Goal: Task Accomplishment & Management: Manage account settings

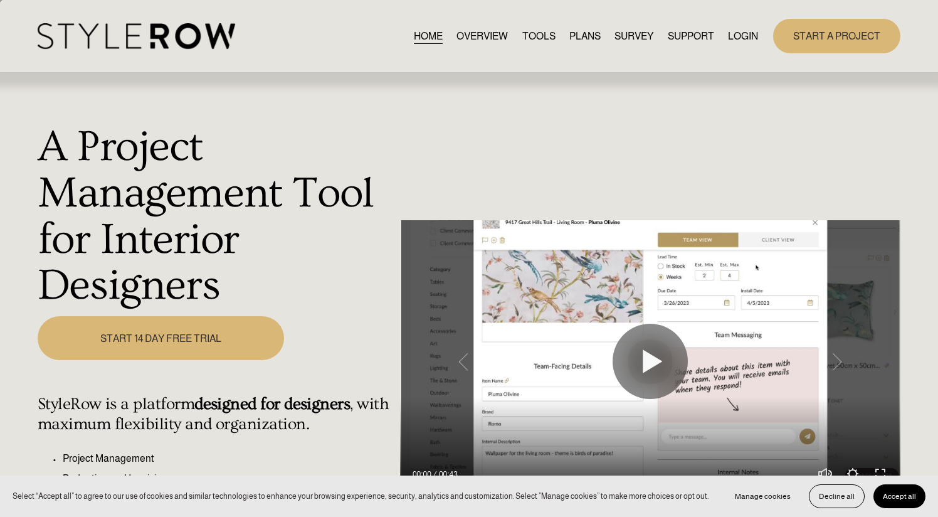
click at [748, 34] on link "LOGIN" at bounding box center [743, 36] width 30 height 17
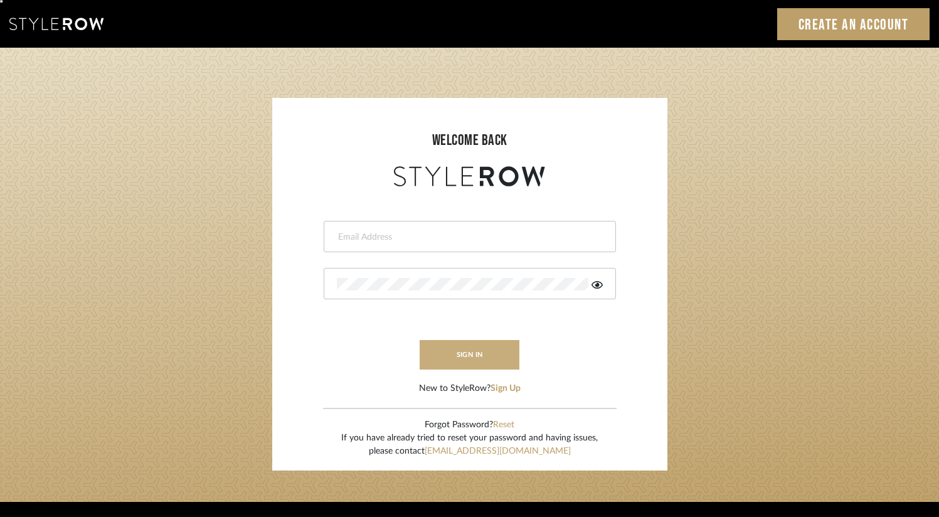
type input "erinn@erinnv.com"
click at [495, 350] on button "sign in" at bounding box center [470, 354] width 100 height 29
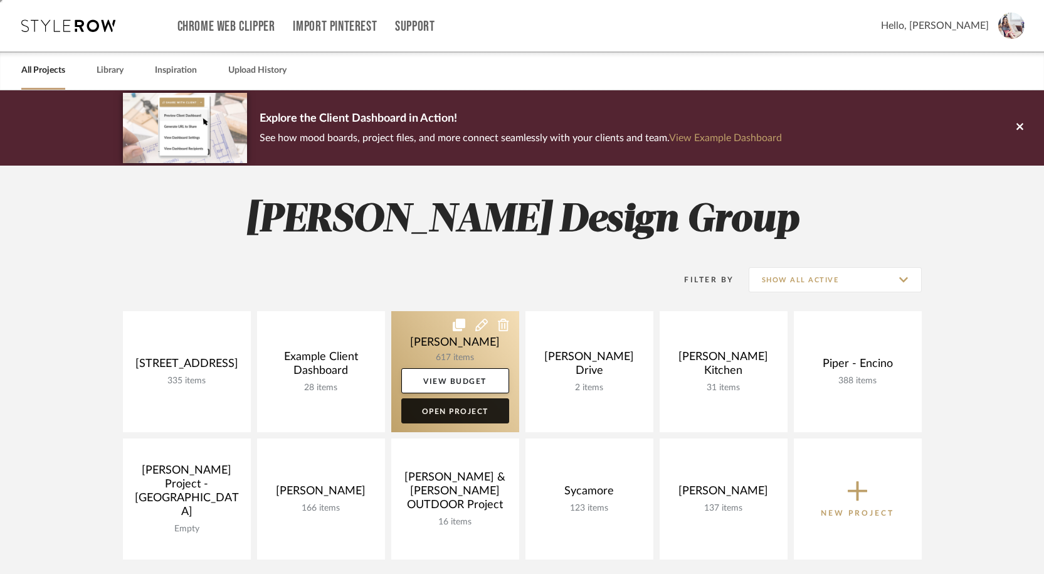
click at [424, 410] on link "Open Project" at bounding box center [455, 410] width 108 height 25
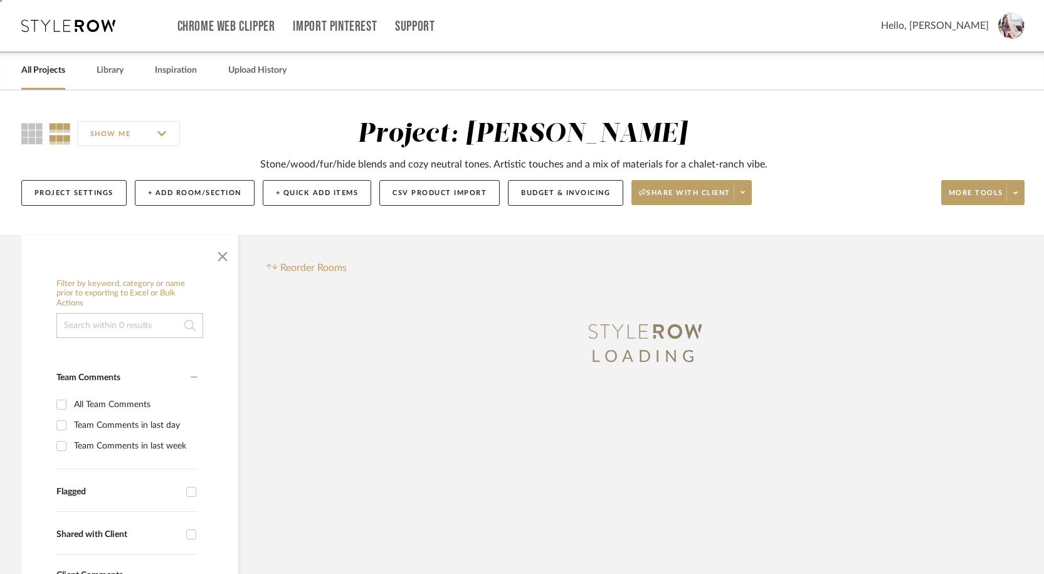
click at [167, 330] on input at bounding box center [129, 325] width 147 height 25
paste input "Aline"
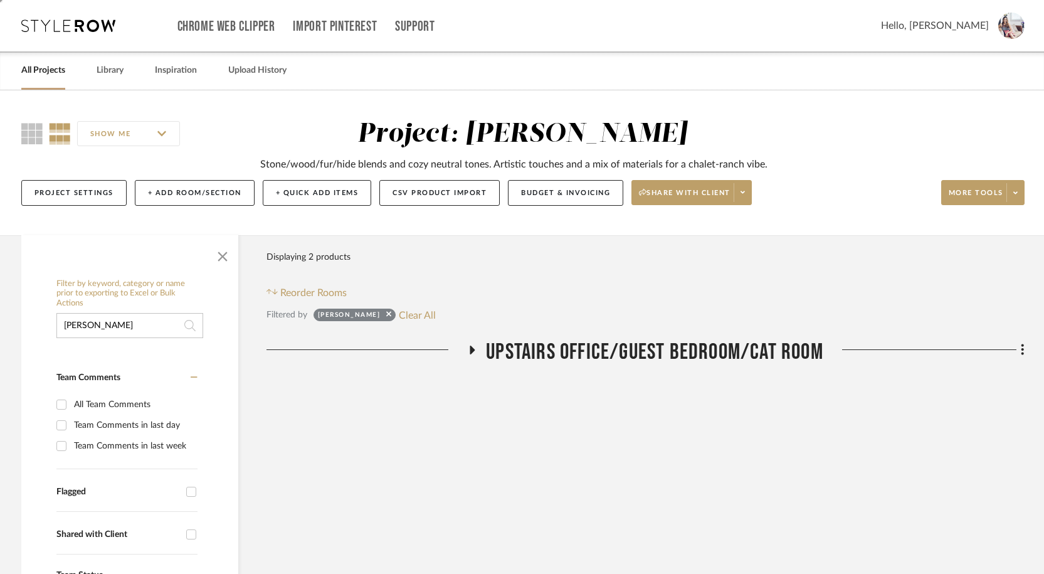
type input "Aline"
click at [466, 346] on icon at bounding box center [472, 349] width 15 height 9
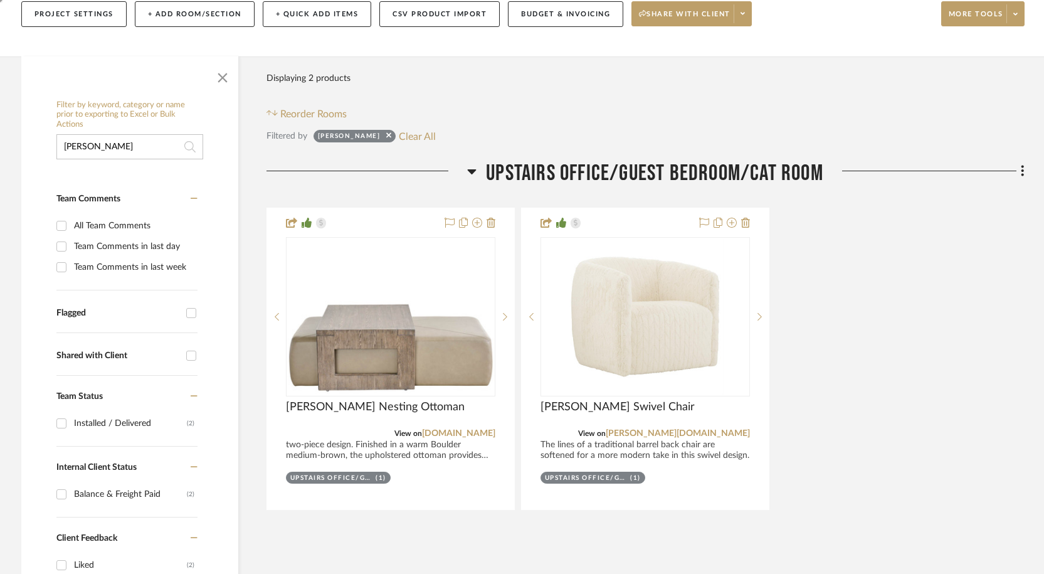
scroll to position [191, 0]
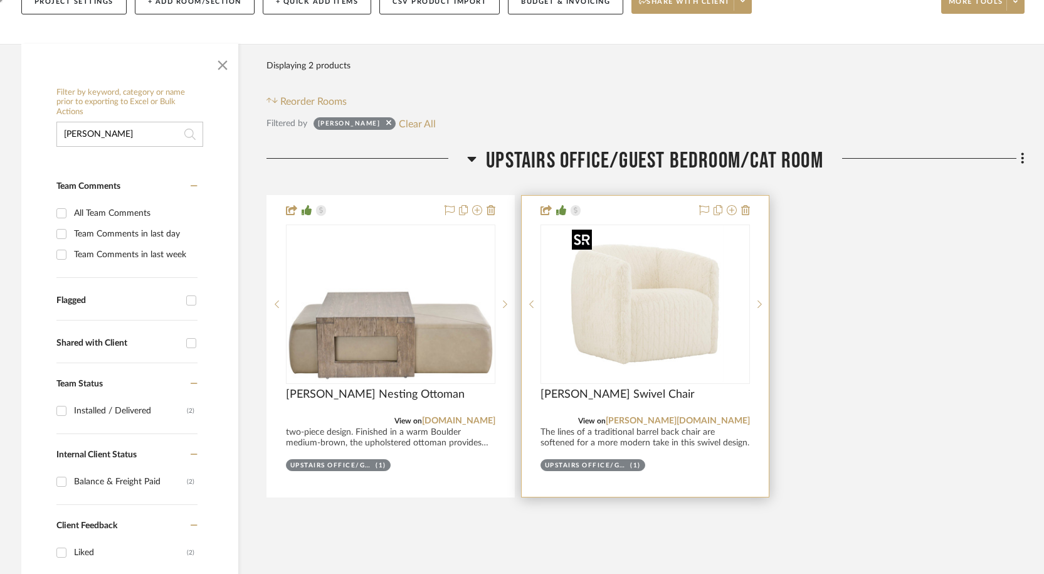
click at [664, 316] on img "0" at bounding box center [645, 304] width 157 height 157
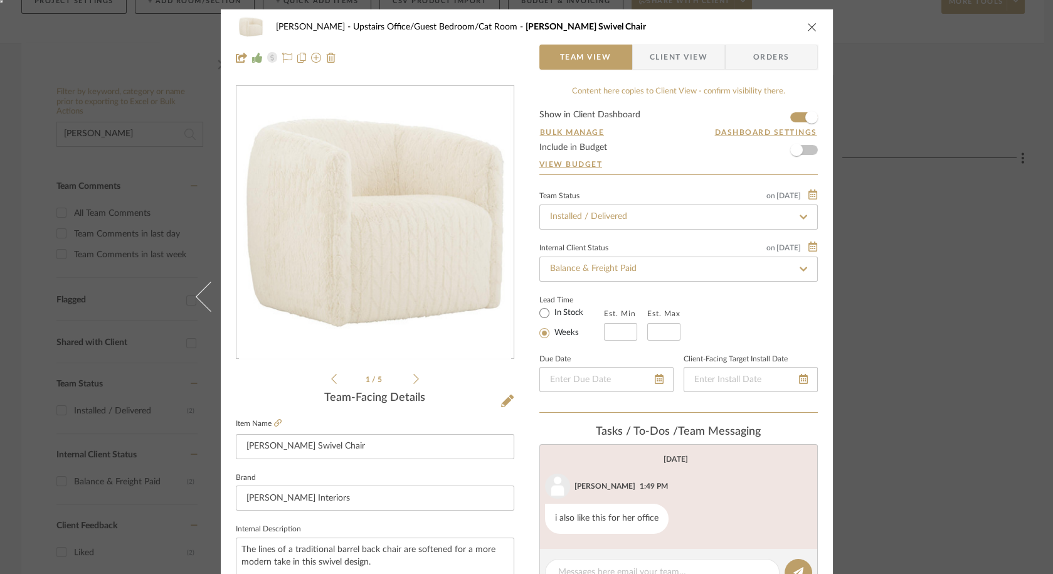
scroll to position [49, 0]
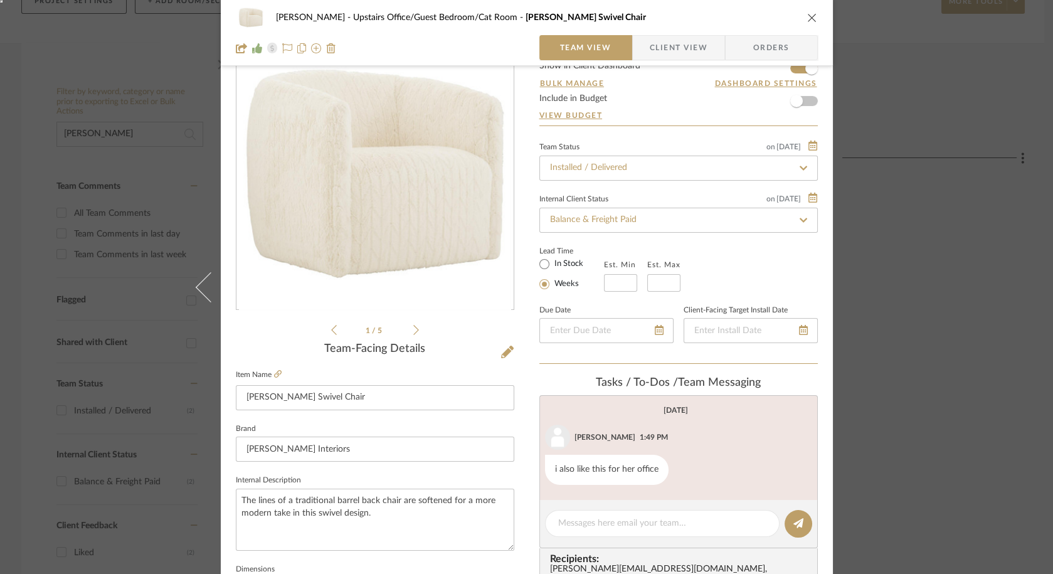
click at [977, 292] on div "Guerin Upstairs Office/Guest Bedroom/Cat Room Aline Fabric Swivel Chair Team Vi…" at bounding box center [526, 287] width 1053 height 574
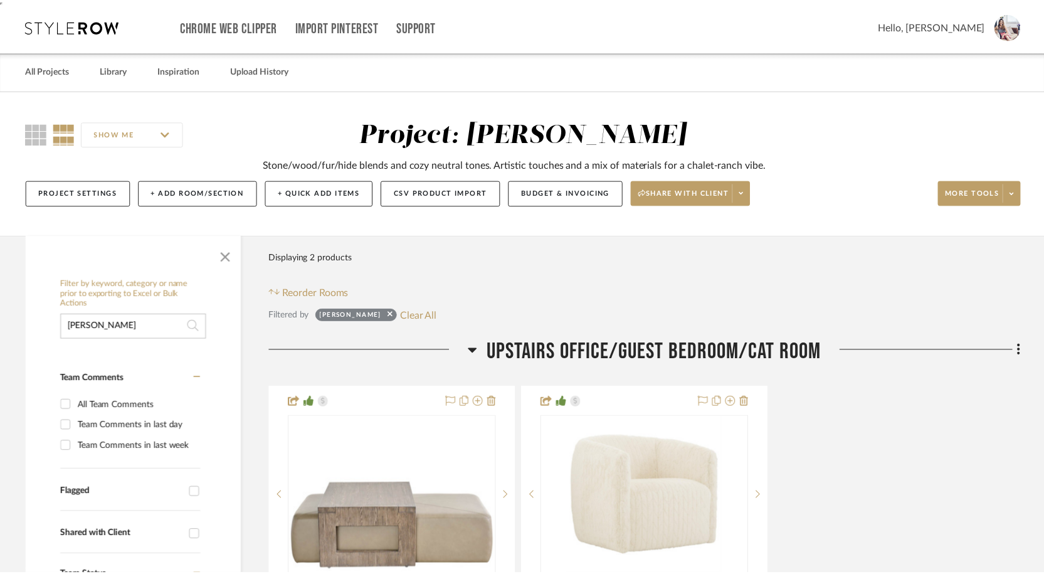
scroll to position [191, 0]
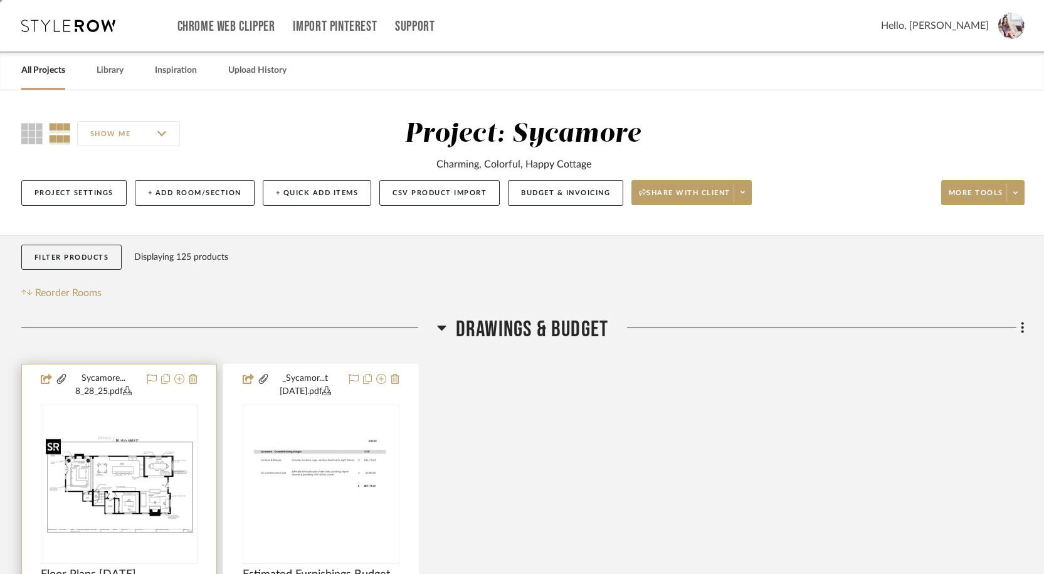
click at [0, 0] on img at bounding box center [0, 0] width 0 height 0
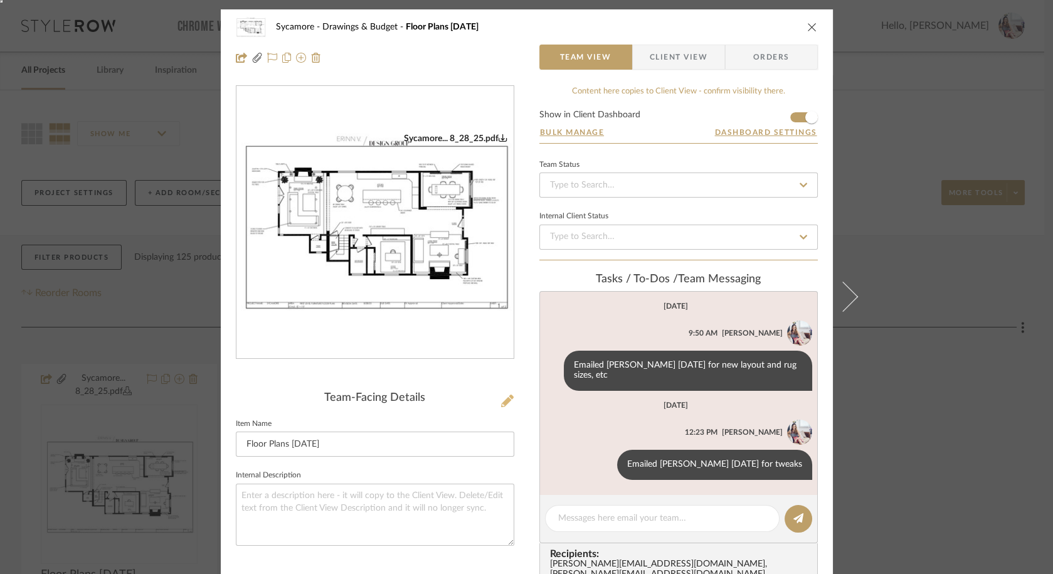
click at [505, 400] on icon at bounding box center [507, 401] width 13 height 13
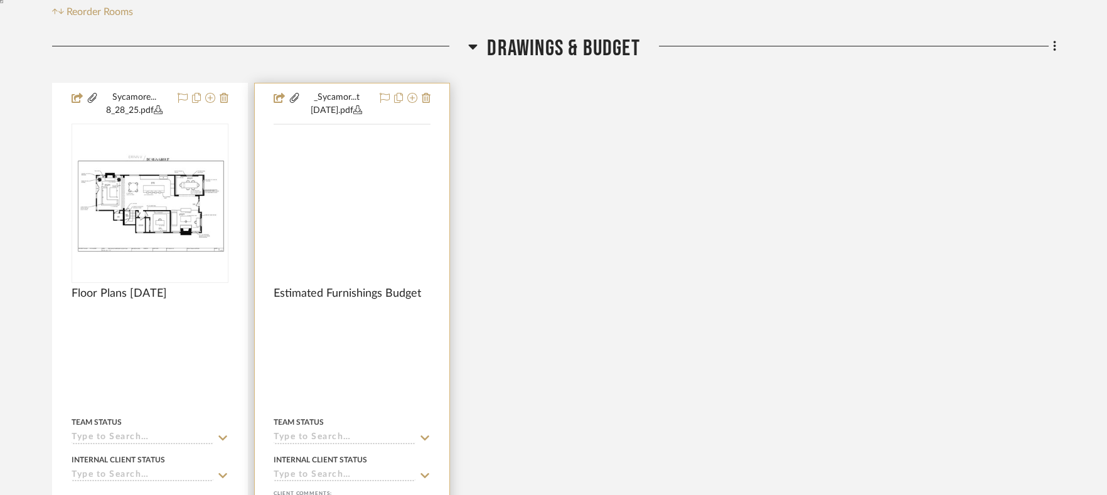
scroll to position [299, 0]
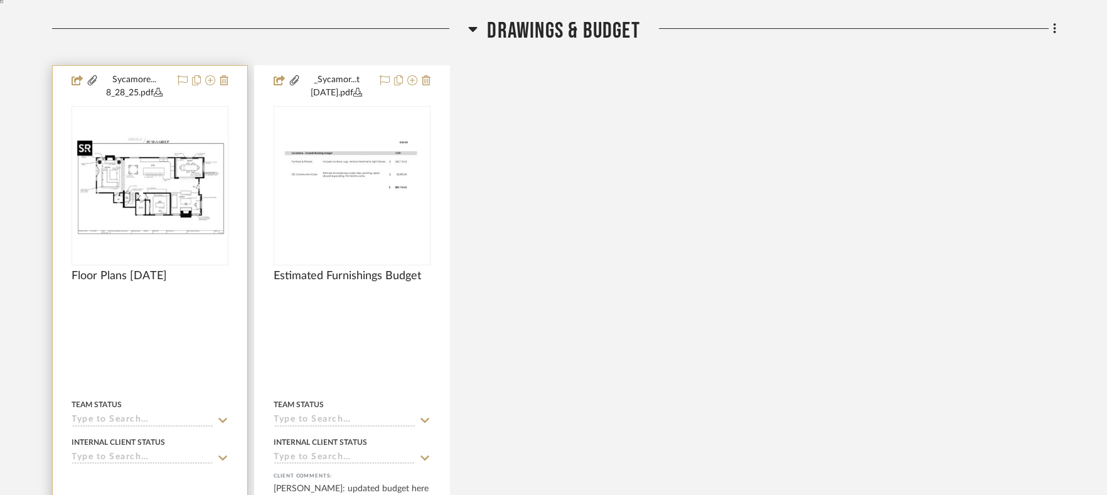
click at [0, 0] on img at bounding box center [0, 0] width 0 height 0
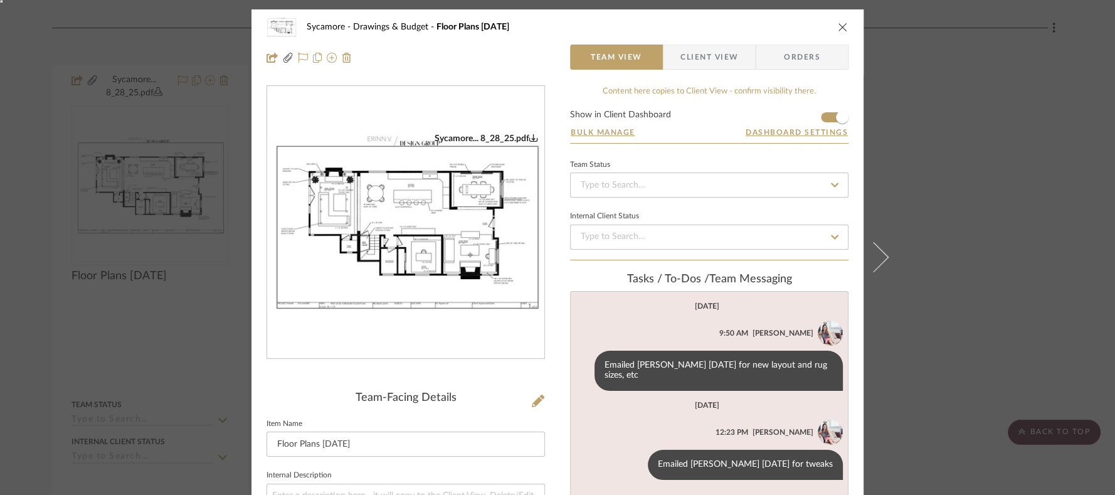
click at [527, 398] on div "Team-Facing Details" at bounding box center [406, 398] width 279 height 14
click at [534, 399] on icon at bounding box center [538, 401] width 13 height 13
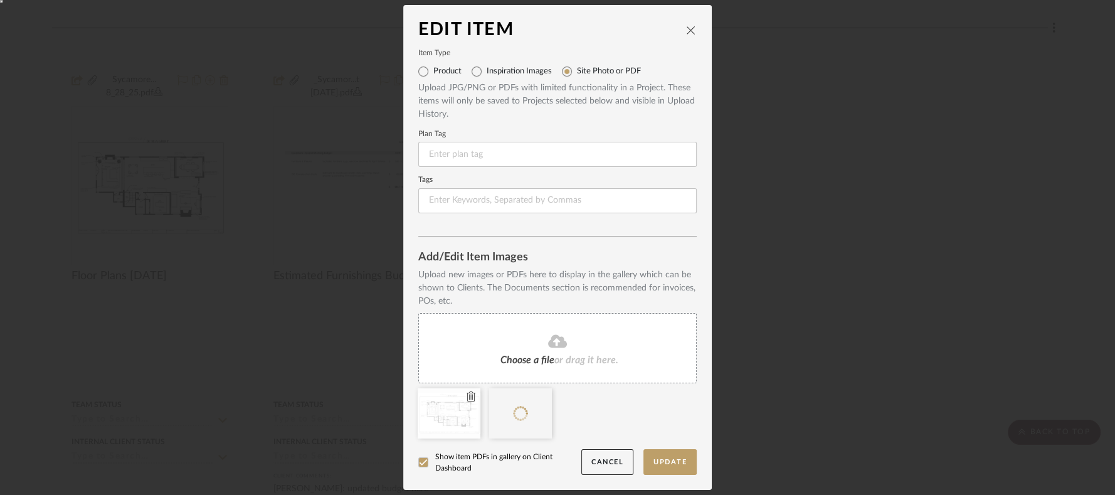
click at [467, 400] on icon at bounding box center [471, 396] width 9 height 10
click at [664, 464] on button "Update" at bounding box center [670, 462] width 53 height 26
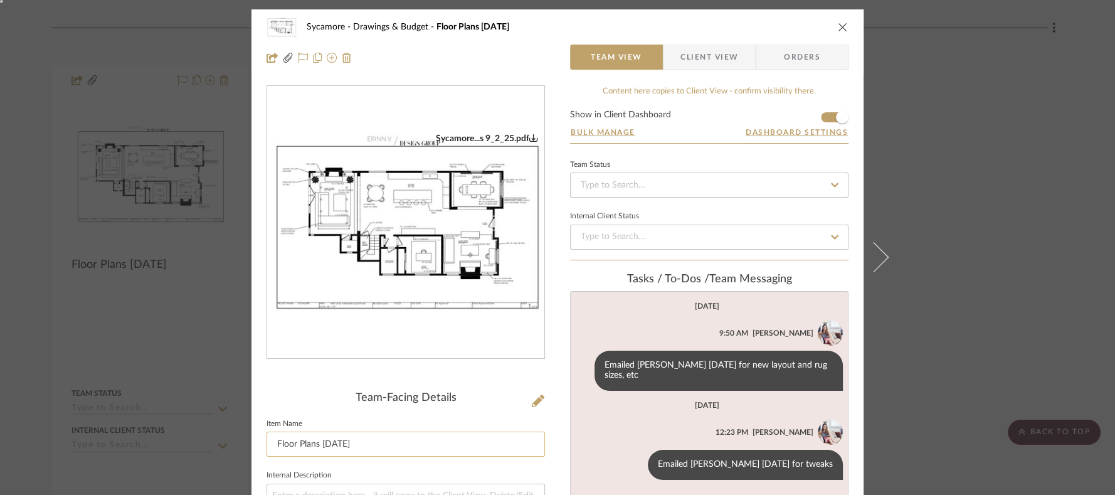
click at [321, 442] on input "Floor Plans [DATE]" at bounding box center [406, 444] width 279 height 25
drag, startPoint x: 317, startPoint y: 442, endPoint x: 338, endPoint y: 442, distance: 20.7
click at [338, 442] on input "Floor Plans [DATE]" at bounding box center [406, 444] width 279 height 25
click at [329, 445] on input "Floor Plans [DATE]" at bounding box center [406, 444] width 279 height 25
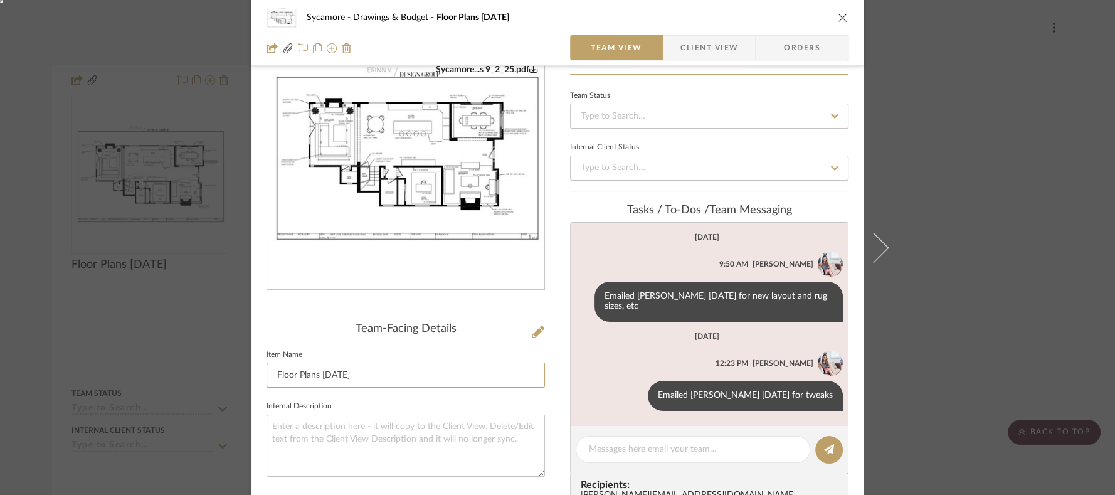
scroll to position [65, 0]
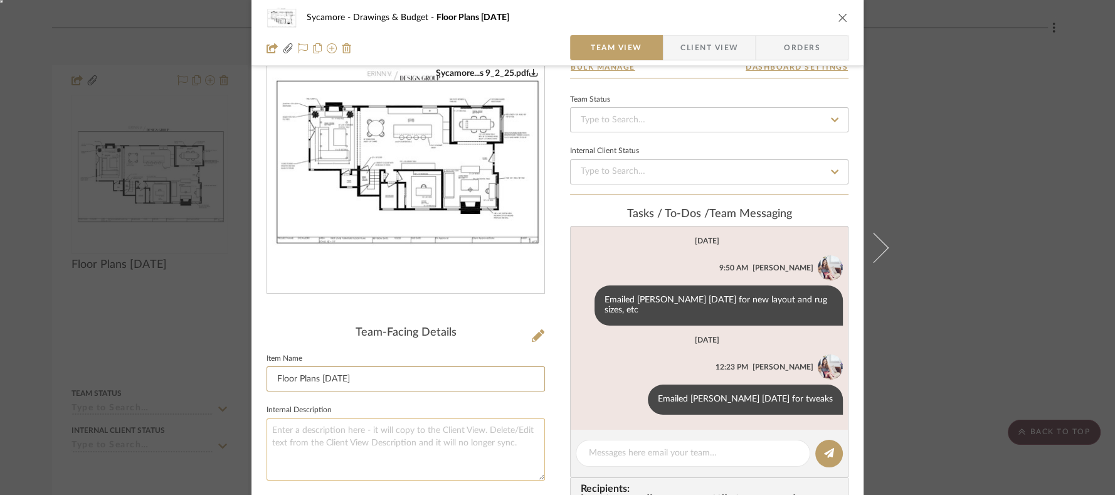
type input "Floor Plans [DATE]"
click at [383, 443] on textarea at bounding box center [406, 449] width 279 height 62
click at [686, 51] on span "Client View" at bounding box center [710, 47] width 58 height 25
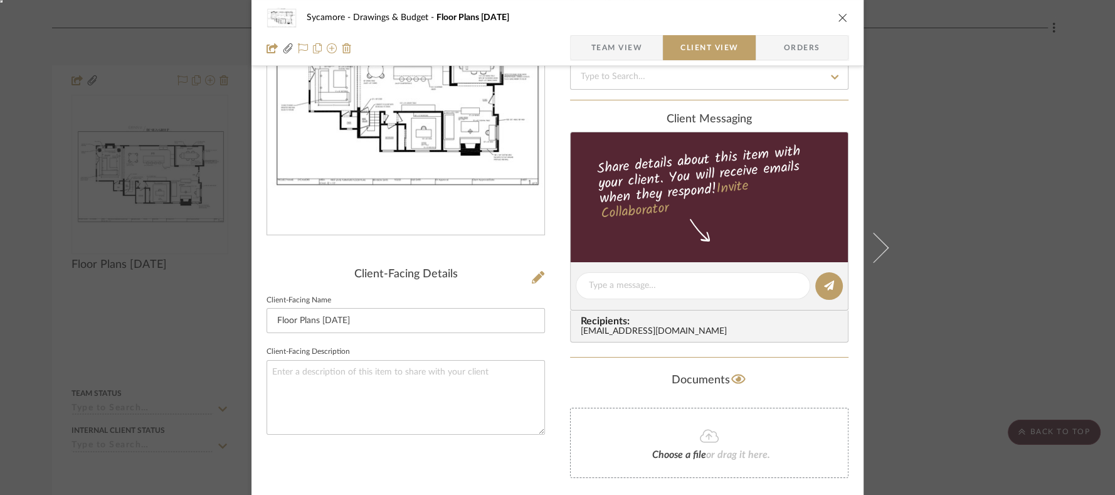
scroll to position [132, 0]
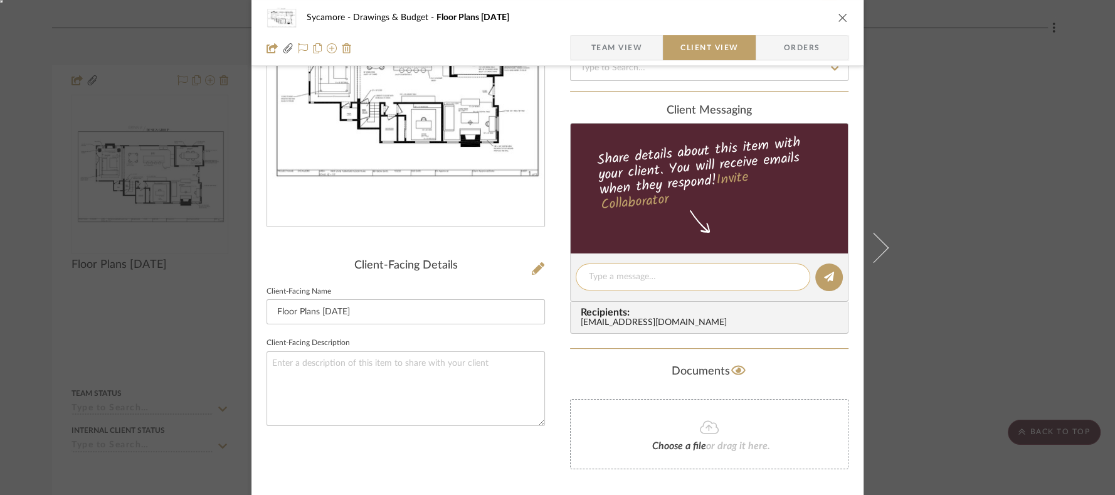
click at [632, 272] on textarea at bounding box center [693, 276] width 208 height 13
type textarea "updated with sizes and a few details"
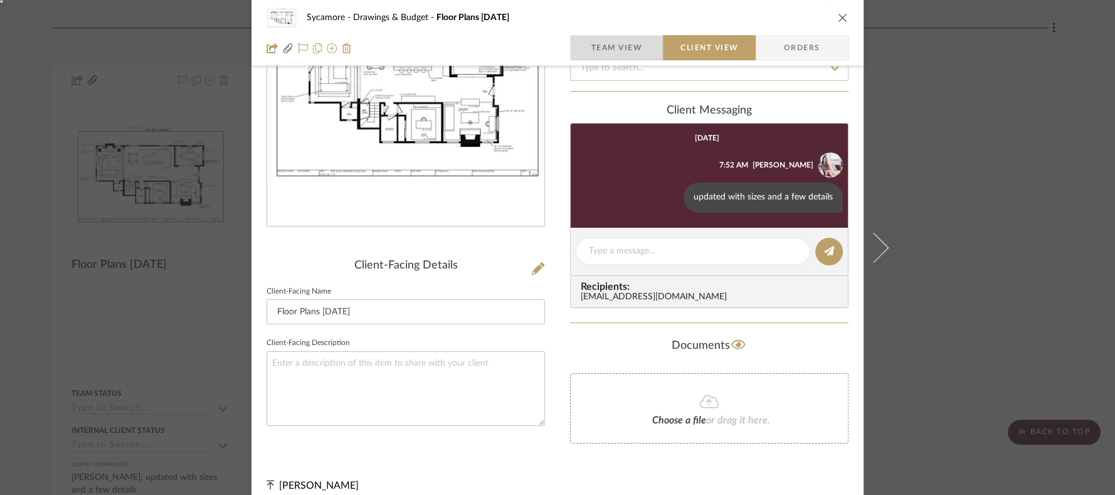
click at [591, 48] on span "Team View" at bounding box center [616, 47] width 51 height 25
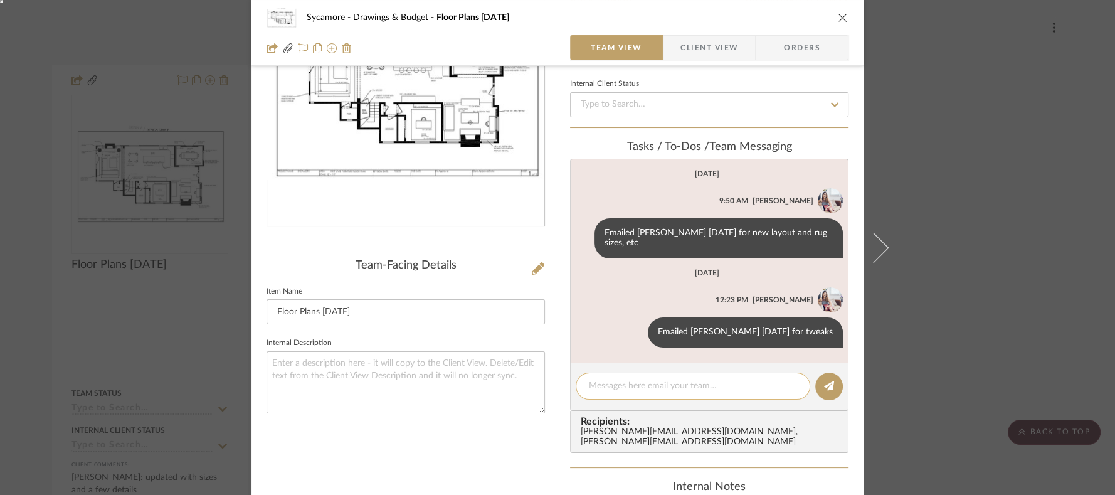
click at [614, 381] on div at bounding box center [693, 386] width 235 height 27
click at [621, 380] on textarea at bounding box center [693, 386] width 208 height 13
type textarea "updated"
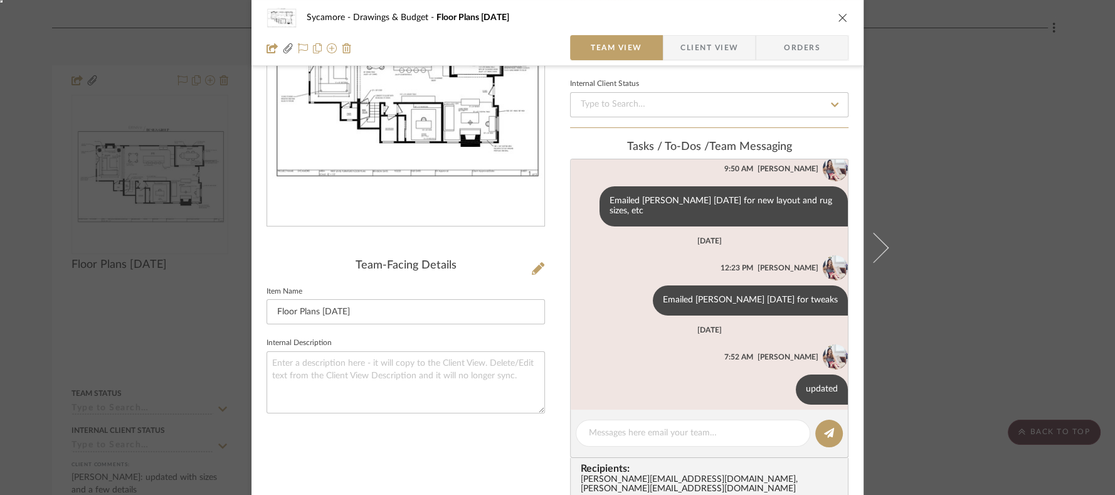
click at [918, 272] on div "Sycamore Drawings & Budget Floor Plans [DATE] Team View Client View Orders Syca…" at bounding box center [557, 247] width 1115 height 495
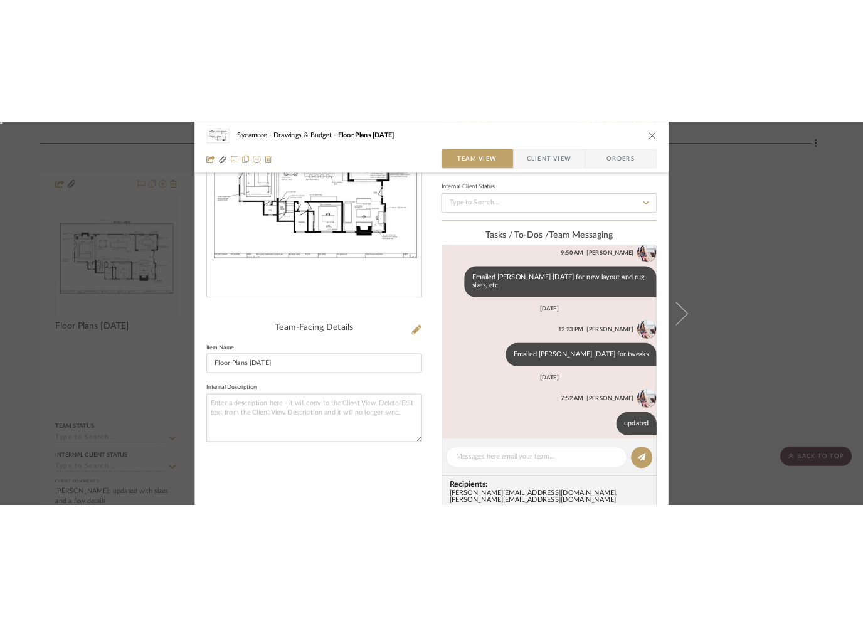
scroll to position [299, 0]
